Goal: Task Accomplishment & Management: Manage account settings

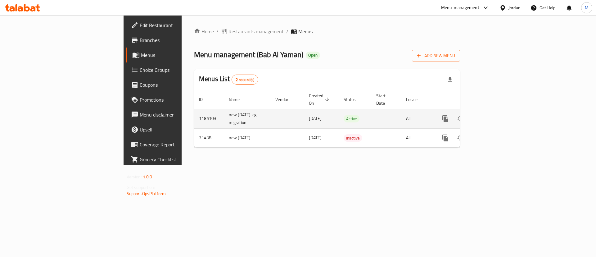
click at [503, 112] on td "enhanced table" at bounding box center [468, 119] width 70 height 20
click at [498, 112] on link "enhanced table" at bounding box center [490, 118] width 15 height 15
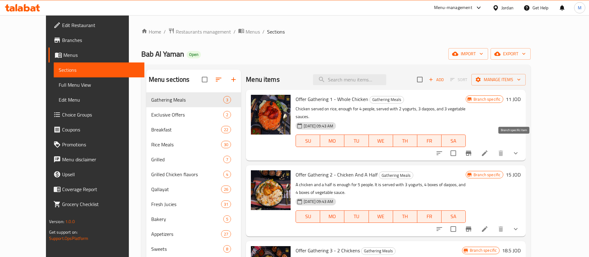
click at [471, 151] on icon "Branch-specific-item" at bounding box center [469, 153] width 6 height 5
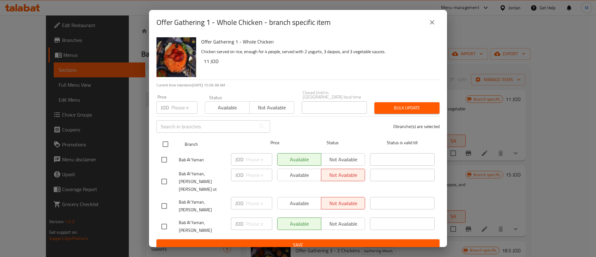
click at [164, 146] on input "checkbox" at bounding box center [165, 144] width 13 height 13
checkbox input "true"
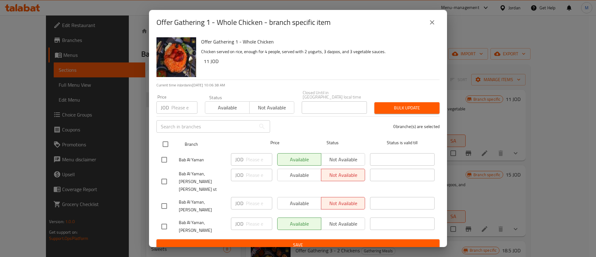
checkbox input "true"
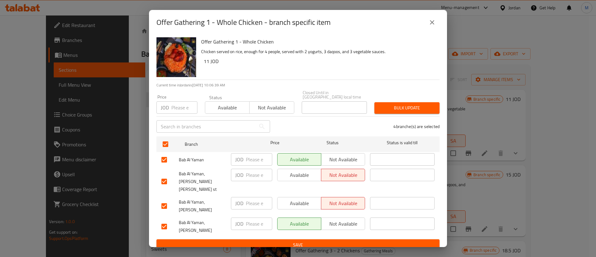
click at [254, 163] on input "number" at bounding box center [259, 159] width 26 height 12
type input "12"
click at [256, 217] on input "number" at bounding box center [259, 223] width 26 height 12
type input "12"
click at [267, 239] on button "Save" at bounding box center [298, 244] width 283 height 11
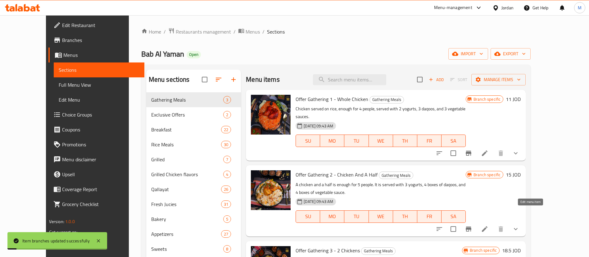
click at [488, 225] on icon at bounding box center [484, 228] width 7 height 7
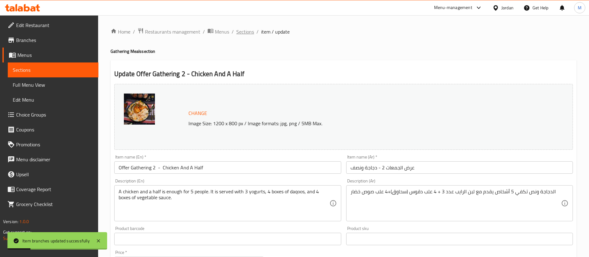
click at [245, 34] on span "Sections" at bounding box center [245, 31] width 18 height 7
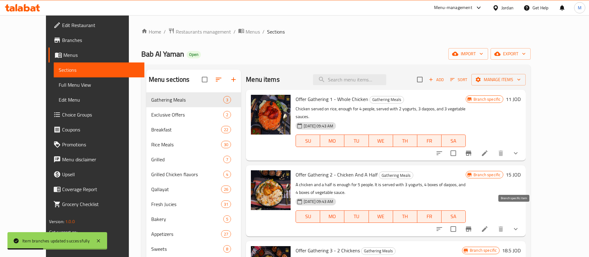
click at [472, 225] on icon "Branch-specific-item" at bounding box center [468, 228] width 7 height 7
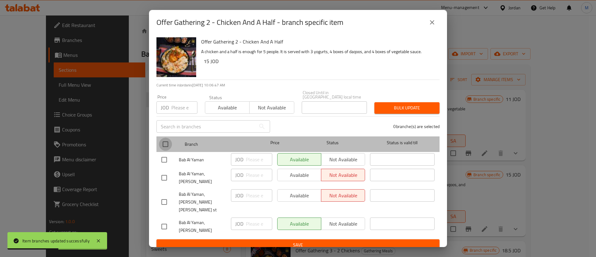
click at [170, 149] on input "checkbox" at bounding box center [165, 144] width 13 height 13
checkbox input "true"
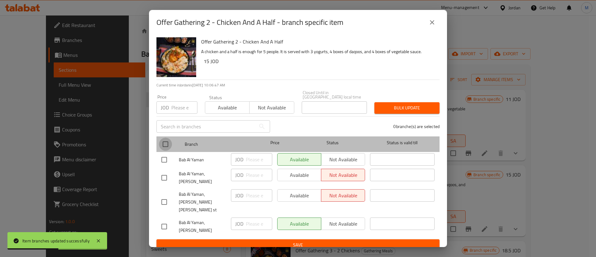
checkbox input "true"
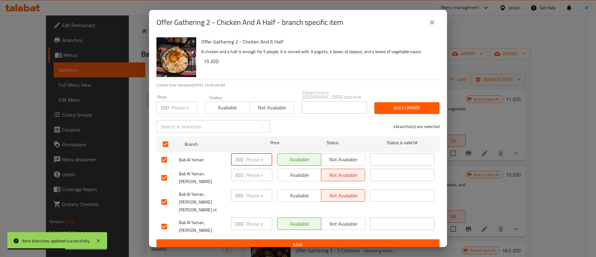
click at [252, 159] on input "number" at bounding box center [259, 159] width 26 height 12
type input "16"
click at [253, 217] on input "number" at bounding box center [259, 223] width 26 height 12
type input "16"
click at [260, 239] on button "Save" at bounding box center [298, 244] width 283 height 11
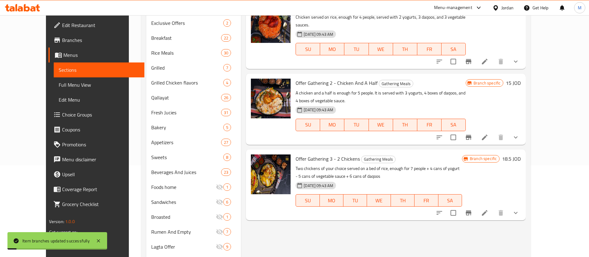
scroll to position [93, 0]
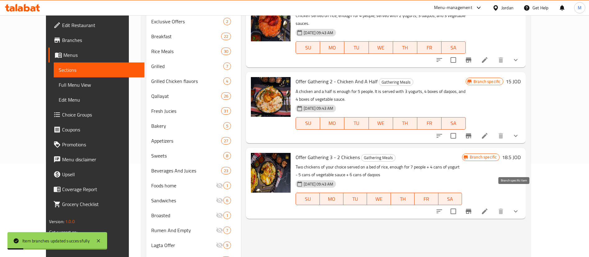
click at [471, 209] on icon "Branch-specific-item" at bounding box center [469, 211] width 6 height 5
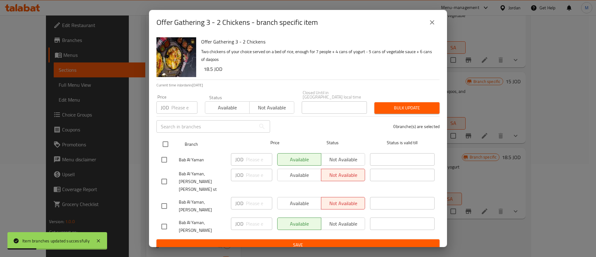
click at [167, 149] on input "checkbox" at bounding box center [165, 144] width 13 height 13
checkbox input "true"
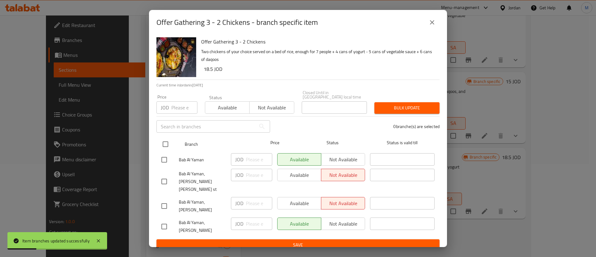
checkbox input "true"
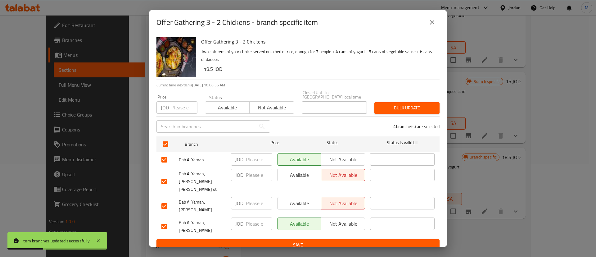
click at [252, 160] on input "number" at bounding box center [259, 159] width 26 height 12
click at [254, 163] on input "19.5" at bounding box center [259, 159] width 26 height 12
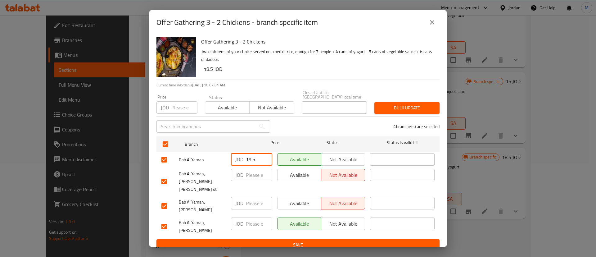
type input "19.5"
click at [258, 217] on input "number" at bounding box center [259, 223] width 26 height 12
paste input "19.5"
type input "19.5"
click at [266, 241] on span "Save" at bounding box center [297, 245] width 273 height 8
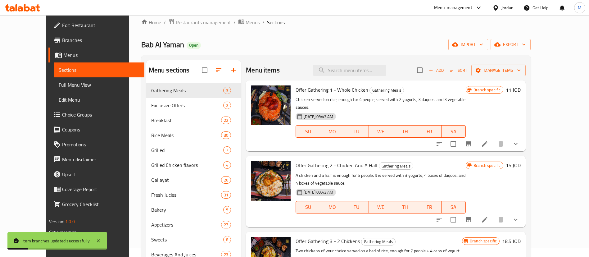
scroll to position [0, 0]
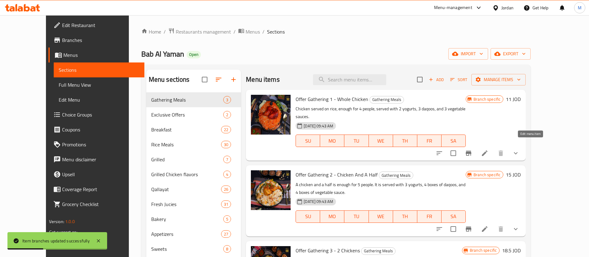
click at [488, 149] on icon at bounding box center [484, 152] width 7 height 7
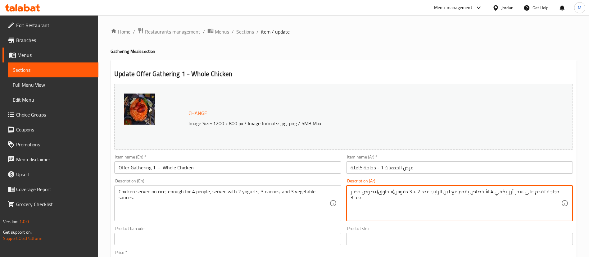
drag, startPoint x: 415, startPoint y: 193, endPoint x: 451, endPoint y: 192, distance: 36.4
type textarea "دجاجة تقدم على سدر أرز يكفي 4 اشخصاص يقدم مع 3 دقوس(سحاوق)+صوص خضار عدد 3"
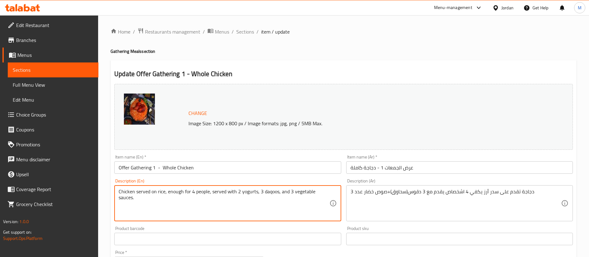
drag, startPoint x: 209, startPoint y: 192, endPoint x: 224, endPoint y: 192, distance: 15.2
click at [224, 192] on textarea "Chicken served on rice, enough for 4 people, served with 2 yogurts, 3 daqoos, a…" at bounding box center [224, 202] width 211 height 29
drag, startPoint x: 237, startPoint y: 192, endPoint x: 257, endPoint y: 192, distance: 20.2
click at [257, 192] on textarea "Chicken served on rice, enough for 4 people, served with 2 yogurts, 3 daqoos, a…" at bounding box center [224, 202] width 211 height 29
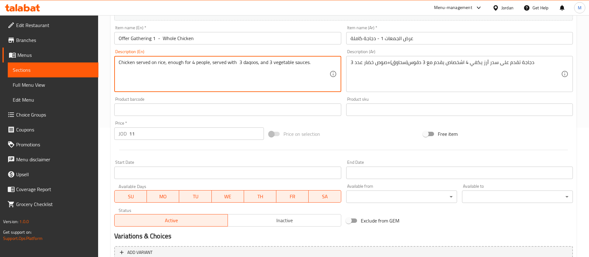
scroll to position [201, 0]
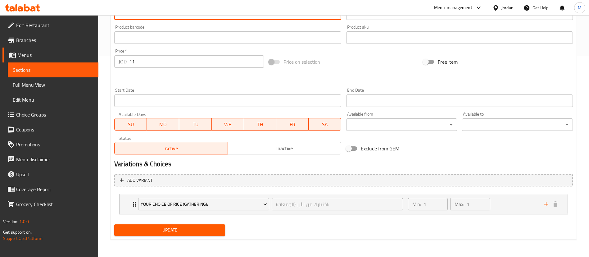
type textarea "Chicken served on rice, enough for 4 people, served with 3 daqoos, and 3 vegeta…"
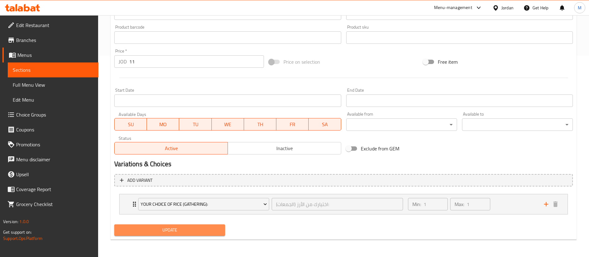
click at [217, 231] on span "Update" at bounding box center [169, 230] width 101 height 8
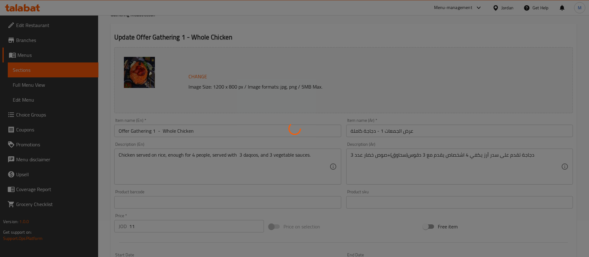
scroll to position [0, 0]
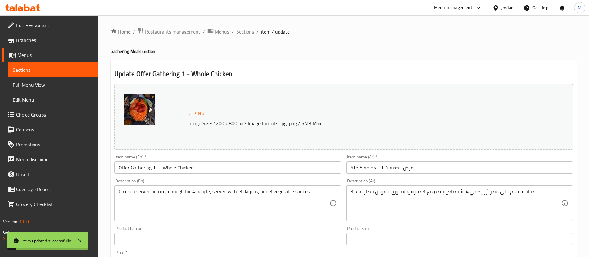
click at [245, 34] on span "Sections" at bounding box center [245, 31] width 18 height 7
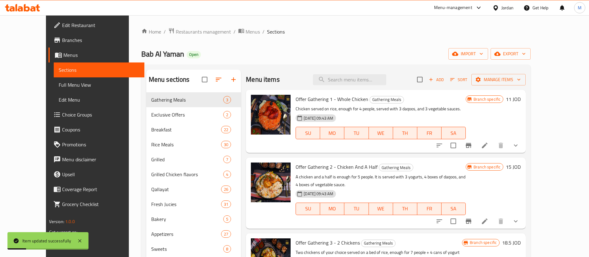
click at [488, 217] on icon at bounding box center [484, 220] width 7 height 7
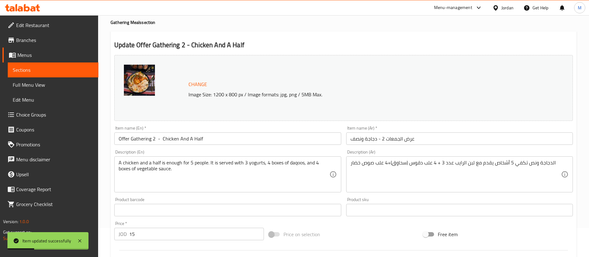
scroll to position [93, 0]
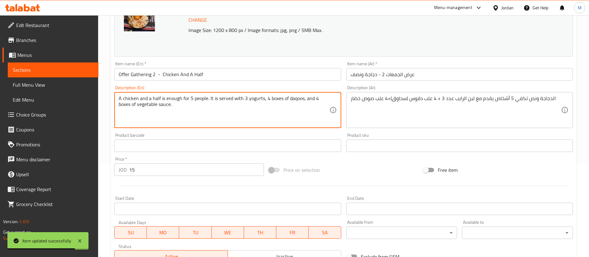
drag, startPoint x: 244, startPoint y: 98, endPoint x: 265, endPoint y: 98, distance: 20.5
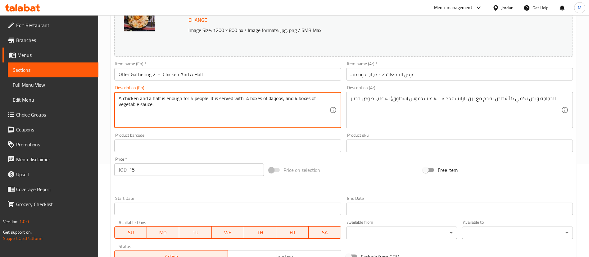
type textarea "A chicken and a half is enough for 5 people. It is served with 4 boxes of daqoo…"
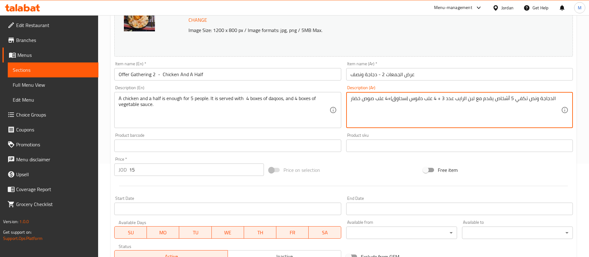
drag, startPoint x: 474, startPoint y: 98, endPoint x: 438, endPoint y: 98, distance: 35.1
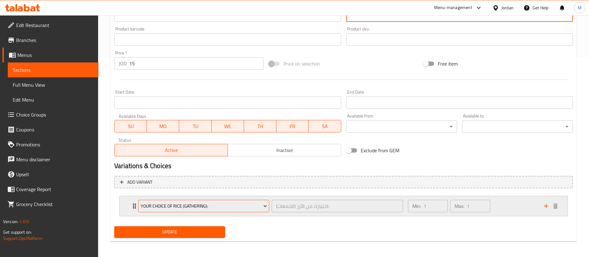
scroll to position [201, 0]
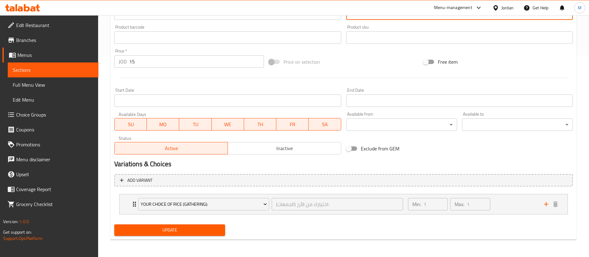
type textarea "الدجاجة ونص تكفي 5 أشخاص يقدم مع 4 علب دقوس (سحاوق)+4 علب صوص خضار"
click at [220, 225] on button "Update" at bounding box center [169, 229] width 111 height 11
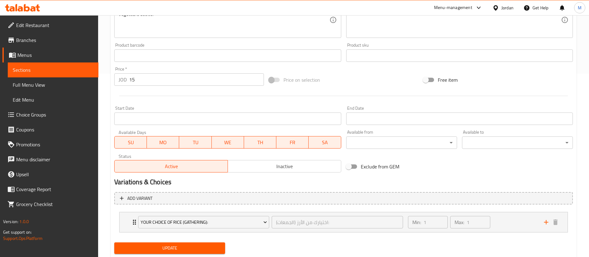
scroll to position [186, 0]
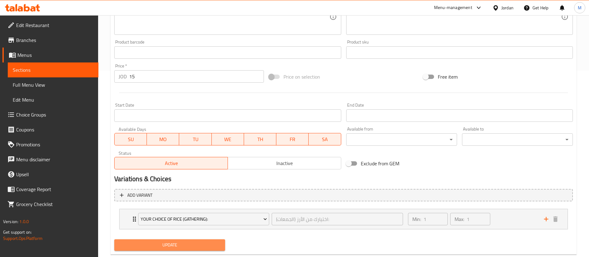
click at [202, 247] on span "Update" at bounding box center [169, 245] width 101 height 8
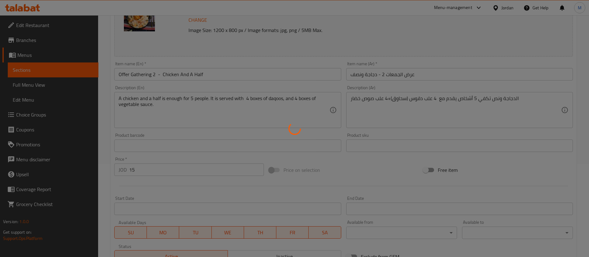
scroll to position [0, 0]
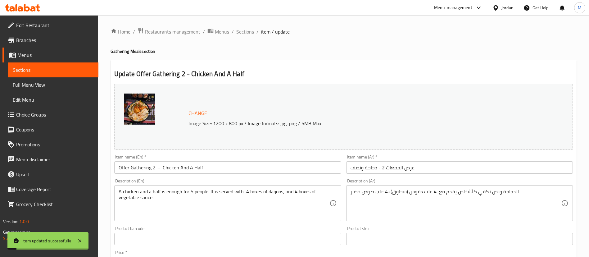
drag, startPoint x: 248, startPoint y: 29, endPoint x: 267, endPoint y: 41, distance: 22.2
click at [248, 29] on span "Sections" at bounding box center [245, 31] width 18 height 7
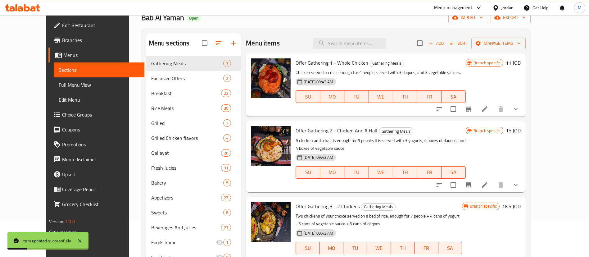
scroll to position [93, 0]
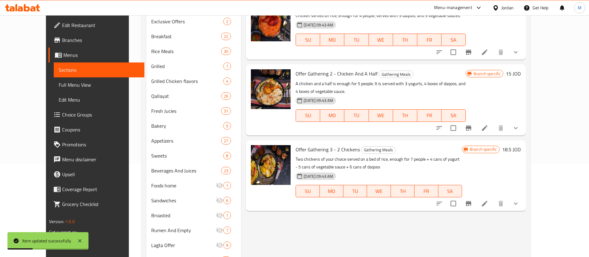
click at [488, 201] on icon at bounding box center [485, 204] width 6 height 6
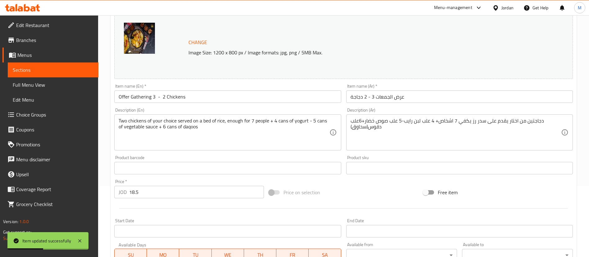
scroll to position [93, 0]
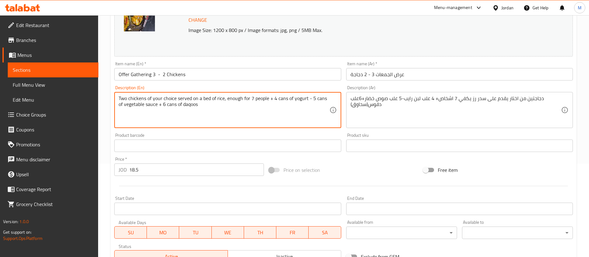
drag, startPoint x: 271, startPoint y: 98, endPoint x: 310, endPoint y: 99, distance: 38.8
type textarea "Two chickens of your choice served on a bed of rice, enough for 7 people + 5 ca…"
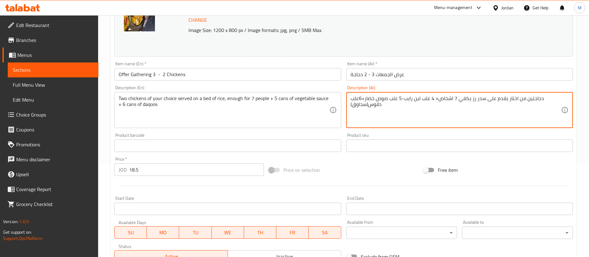
drag, startPoint x: 433, startPoint y: 98, endPoint x: 403, endPoint y: 98, distance: 29.5
click at [435, 99] on textarea "دجاجتين من اختار يقدم على سدر رز يكفي 7 اشخاص+ 4-5 علب صوص خضار+6علب دقوس(سحاوق)" at bounding box center [456, 109] width 211 height 29
click at [437, 99] on textarea "دجاجتين من اختار يقدم على سدر رز يكفي 7 اشخاص+ 4-5 علب صوص خضار+6علب دقوس(سحاوق)" at bounding box center [456, 109] width 211 height 29
click at [436, 98] on textarea "دجاجتين من اختار يقدم على سدر رز يكفي 7 اشخاص+ 4-5 علب صوص خضار+6علب دقوس(سحاوق)" at bounding box center [456, 109] width 211 height 29
click at [433, 114] on textarea "دجاجتين من اختار يقدم على سدر رز يكفي 7 اشخاص+ 5 علب صوص خضار+6علب دقوس(سحاوق)" at bounding box center [456, 109] width 211 height 29
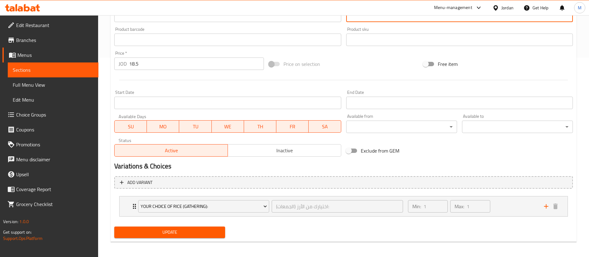
scroll to position [201, 0]
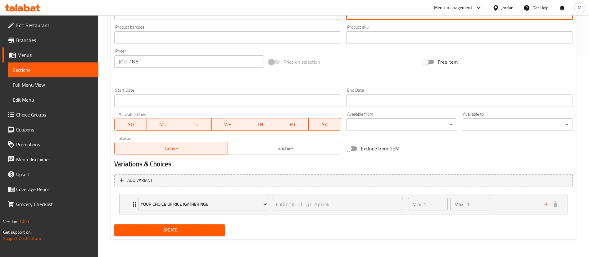
type textarea "دجاجتين من اختار يقدم على سدر رز يكفي 7 اشخاص+ 5 علب صوص خضار+6علب دقوس(سحاوق)"
click at [202, 226] on span "Update" at bounding box center [169, 230] width 101 height 8
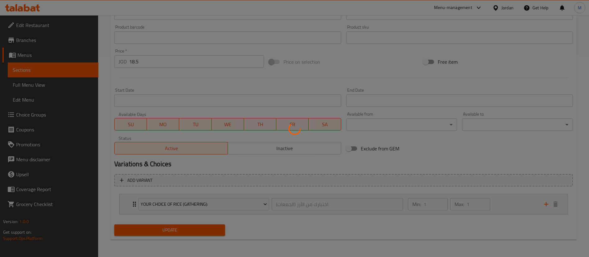
scroll to position [0, 0]
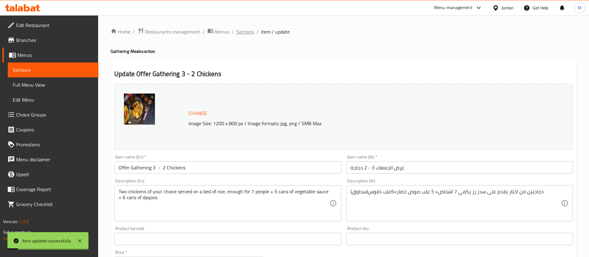
click at [246, 35] on span "Sections" at bounding box center [245, 31] width 18 height 7
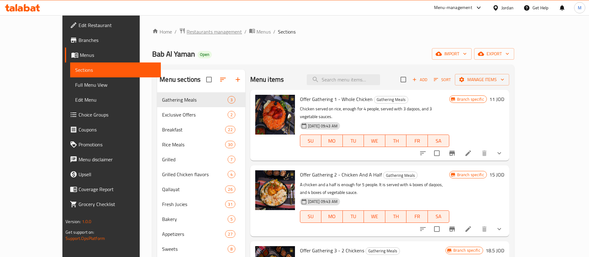
click at [188, 31] on span "Restaurants management" at bounding box center [214, 31] width 55 height 7
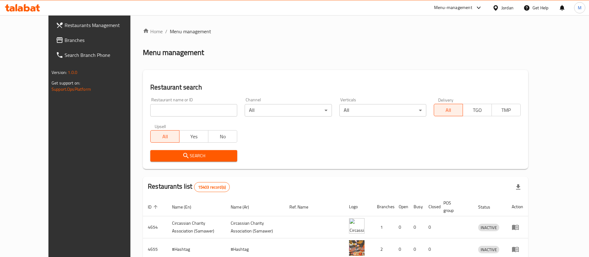
click at [457, 2] on div "Menu-management" at bounding box center [458, 7] width 58 height 15
click at [445, 8] on div "Menu-management" at bounding box center [453, 7] width 38 height 7
click at [437, 39] on div "Agent Campaigns Center" at bounding box center [418, 41] width 47 height 7
